Goal: Information Seeking & Learning: Learn about a topic

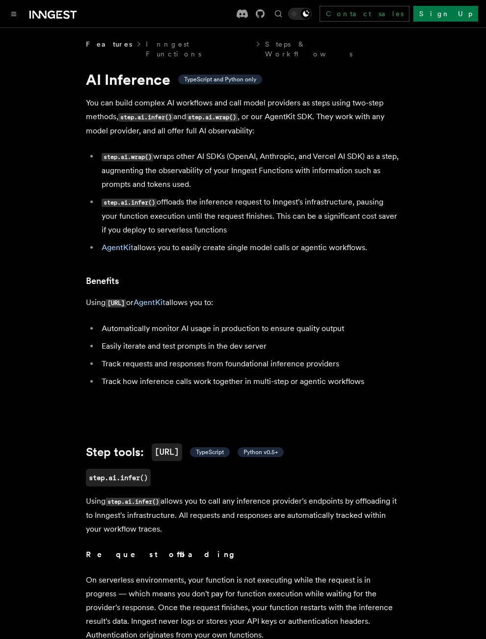
click at [223, 359] on li "Track requests and responses from foundational inference providers" at bounding box center [249, 364] width 301 height 14
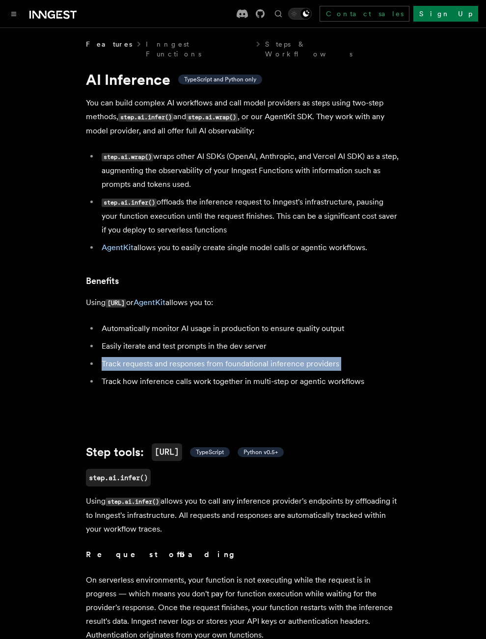
click at [223, 359] on li "Track requests and responses from foundational inference providers" at bounding box center [249, 364] width 301 height 14
drag, startPoint x: 223, startPoint y: 359, endPoint x: 169, endPoint y: 350, distance: 54.1
click at [169, 357] on li "Track requests and responses from foundational inference providers" at bounding box center [249, 364] width 301 height 14
click at [162, 360] on li "Track requests and responses from foundational inference providers" at bounding box center [249, 364] width 301 height 14
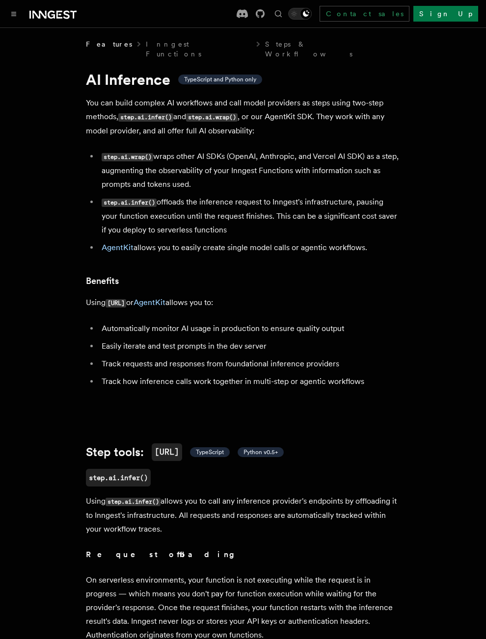
click at [205, 341] on li "Easily iterate and test prompts in the dev server" at bounding box center [249, 346] width 301 height 14
click at [16, 16] on button "Toggle navigation" at bounding box center [14, 14] width 12 height 12
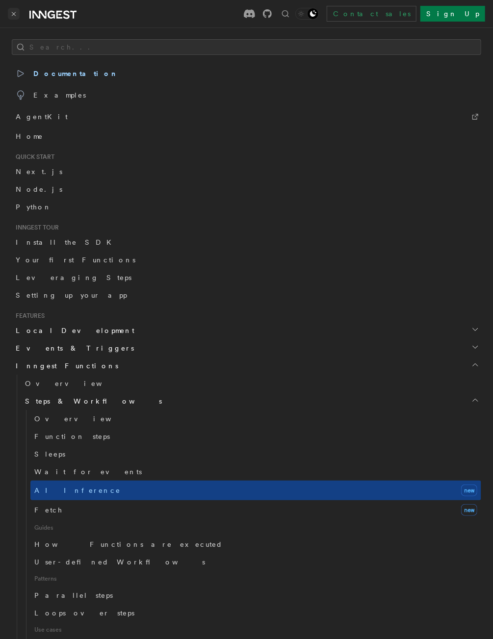
click at [9, 9] on button "Toggle navigation" at bounding box center [14, 14] width 12 height 12
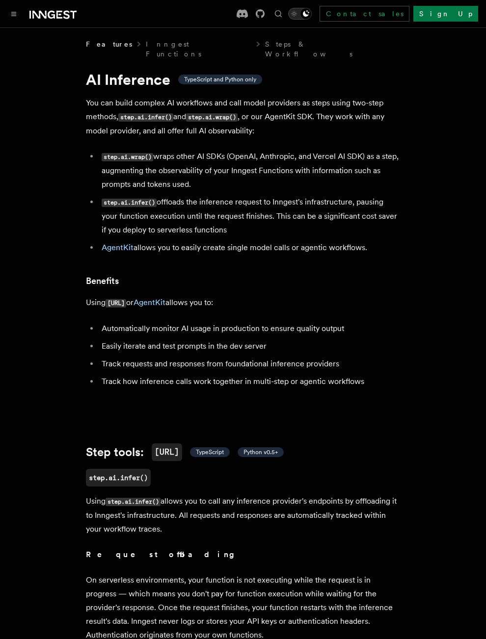
click at [299, 10] on icon "Toggle dark mode" at bounding box center [294, 14] width 10 height 10
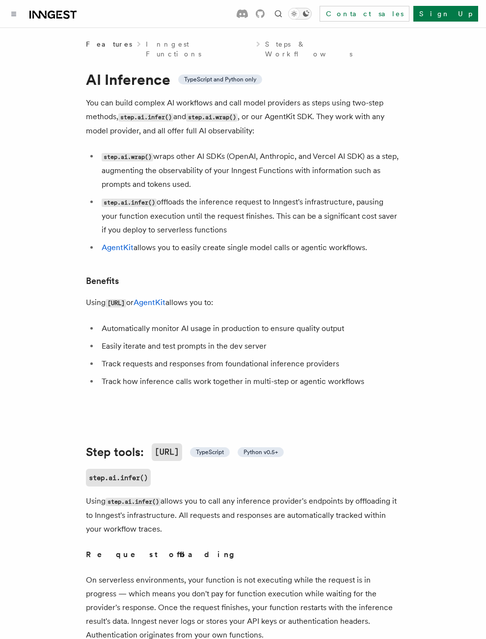
click at [311, 9] on button "Toggle dark mode" at bounding box center [300, 14] width 24 height 12
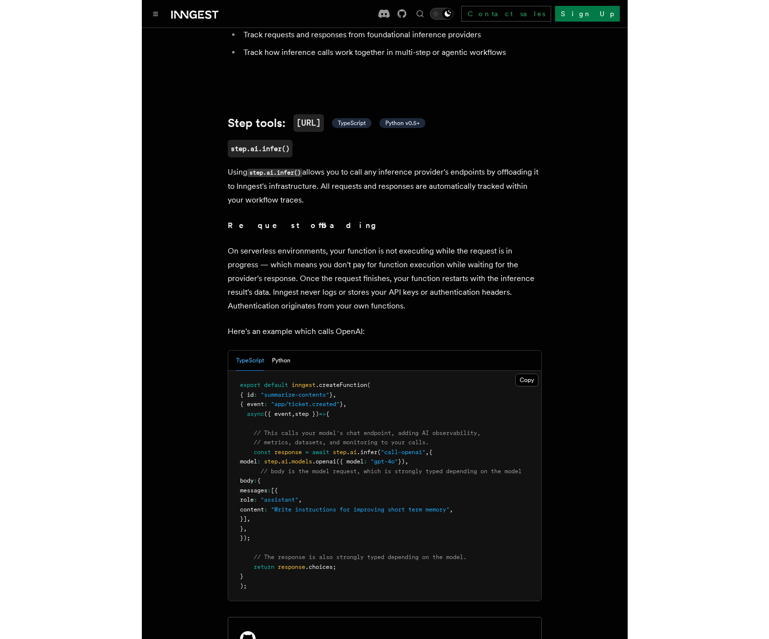
scroll to position [441, 0]
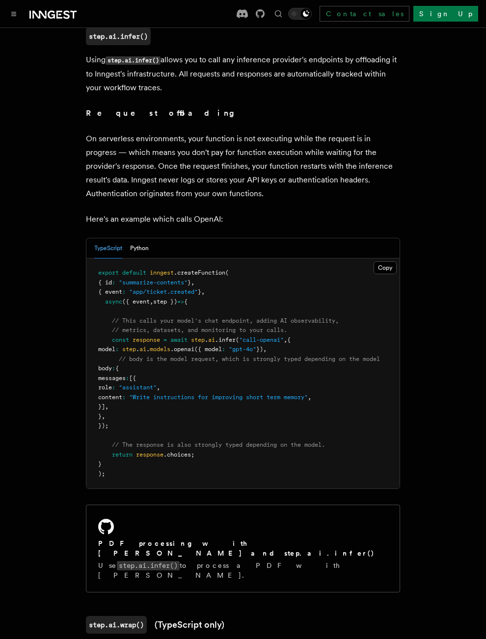
click at [362, 161] on p "On serverless environments, your function is not executing while the request is…" at bounding box center [243, 166] width 314 height 69
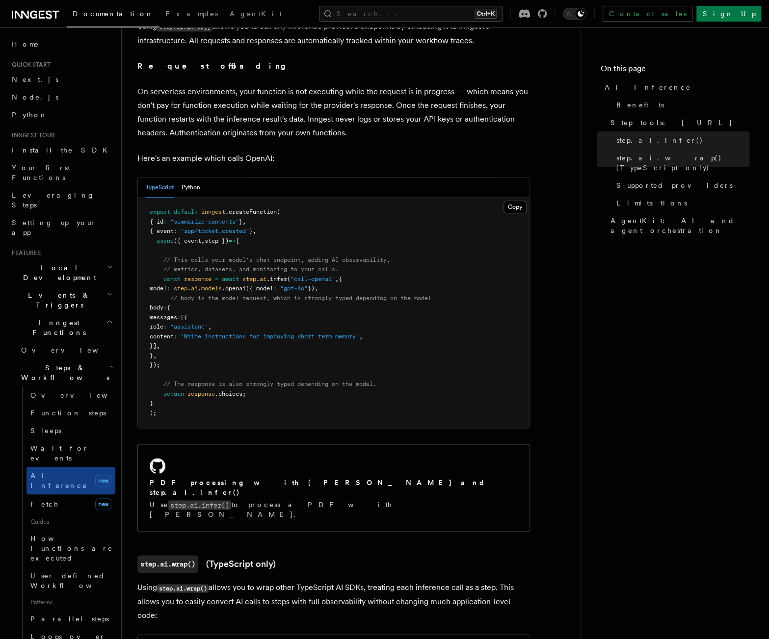
click at [348, 0] on div "Documentation Examples AgentKit Search... Ctrl+K Contact sales Sign Up" at bounding box center [384, 13] width 769 height 27
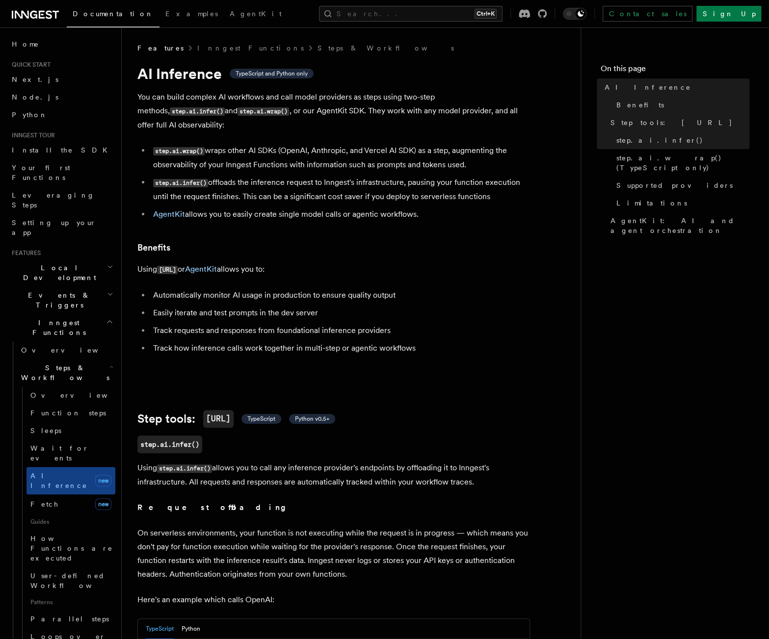
click at [29, 3] on div "Documentation Examples AgentKit Search... Ctrl+K Contact sales Sign Up" at bounding box center [384, 13] width 769 height 27
click at [28, 11] on icon at bounding box center [35, 15] width 47 height 12
